Goal: Check status: Check status

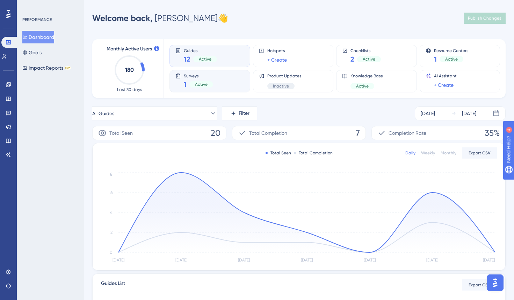
click at [188, 78] on div "Surveys 1 Active" at bounding box center [198, 81] width 29 height 16
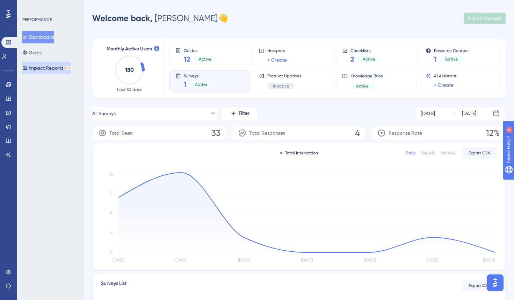
click at [53, 69] on button "Impact Reports BETA" at bounding box center [46, 68] width 49 height 13
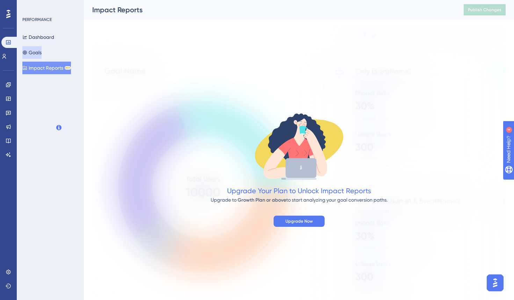
click at [42, 55] on button "Goals" at bounding box center [31, 52] width 19 height 13
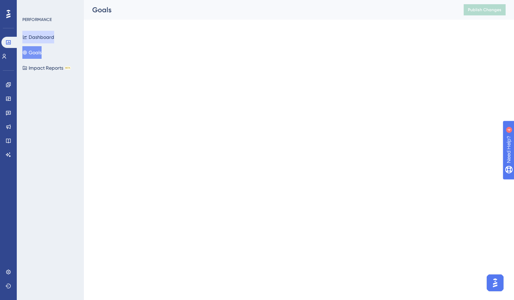
click at [45, 42] on button "Dashboard" at bounding box center [38, 37] width 32 height 13
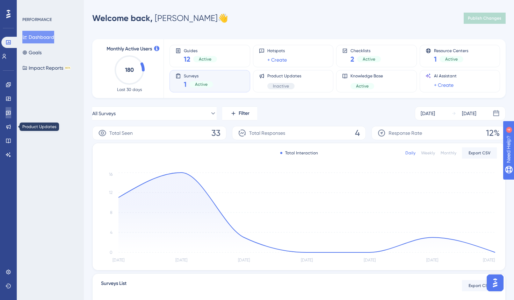
click at [10, 111] on icon at bounding box center [8, 113] width 5 height 5
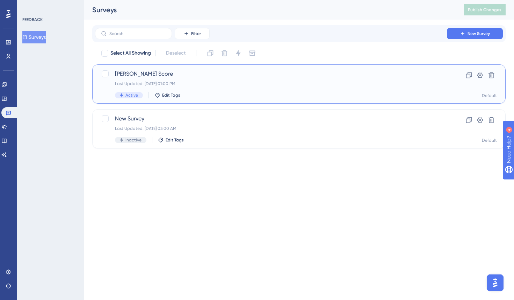
click at [143, 74] on span "[PERSON_NAME] Score" at bounding box center [271, 74] width 312 height 8
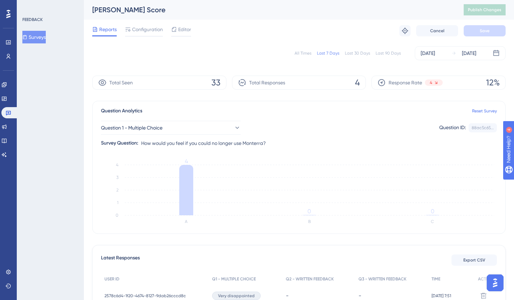
click at [351, 56] on div "All Times Last 7 Days Last 30 Days Last 90 Days [DATE] [DATE]" at bounding box center [299, 53] width 414 height 14
click at [352, 52] on div "Last 30 Days" at bounding box center [357, 53] width 25 height 6
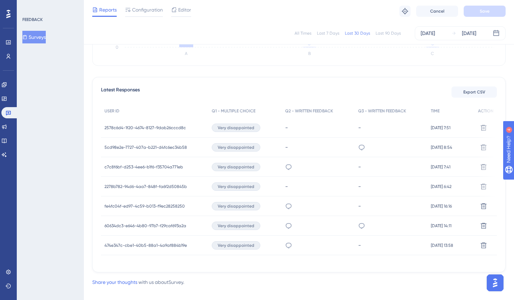
scroll to position [175, 0]
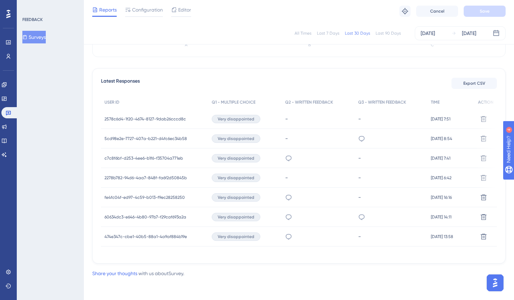
click at [172, 116] on span "2578c6d4-1f20-4674-8127-9dab26cccd8c" at bounding box center [145, 119] width 81 height 6
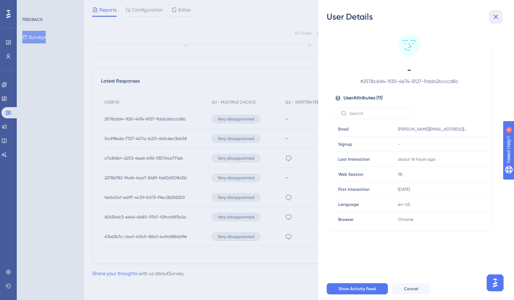
click at [497, 19] on icon at bounding box center [496, 17] width 8 height 8
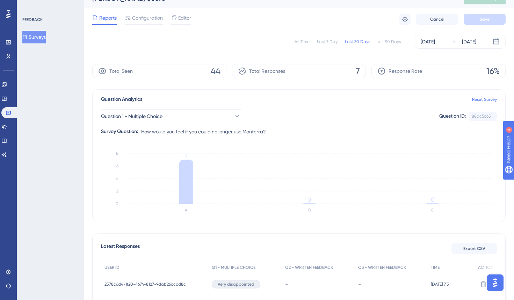
scroll to position [0, 0]
